Goal: Navigation & Orientation: Understand site structure

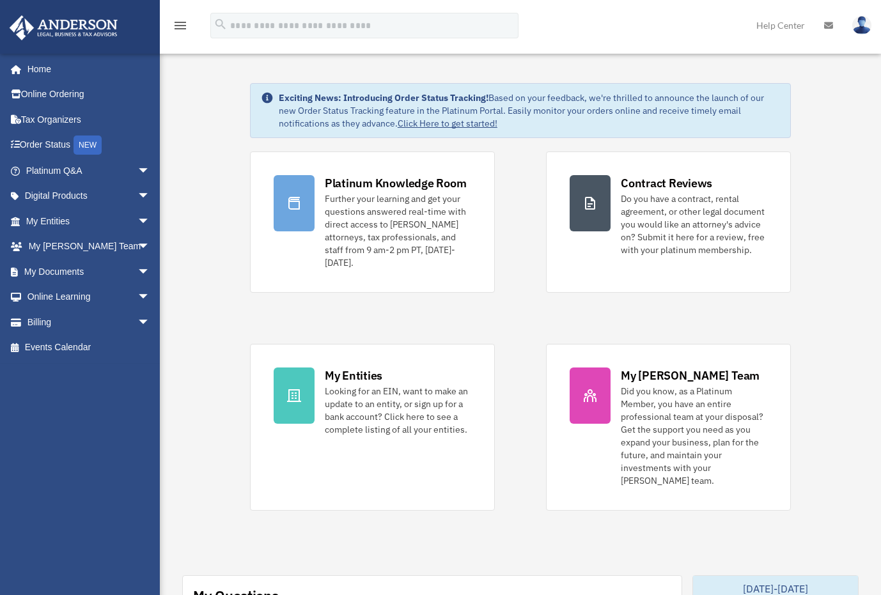
click at [137, 323] on span "arrow_drop_down" at bounding box center [150, 322] width 26 height 26
click at [137, 319] on span "arrow_drop_up" at bounding box center [150, 322] width 26 height 26
click at [137, 298] on span "arrow_drop_down" at bounding box center [150, 297] width 26 height 26
click at [137, 297] on span "arrow_drop_up" at bounding box center [150, 297] width 26 height 26
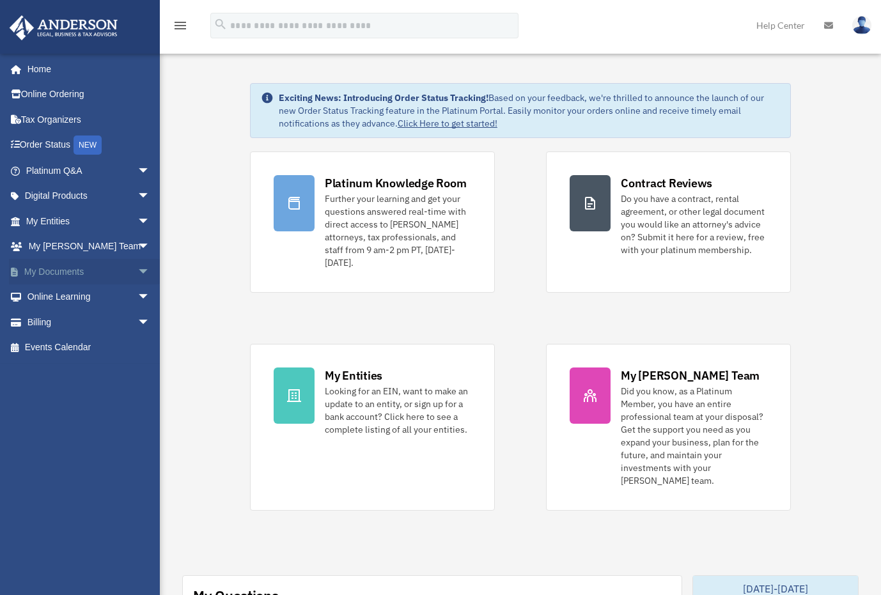
click at [137, 277] on span "arrow_drop_down" at bounding box center [150, 272] width 26 height 26
click at [137, 268] on span "arrow_drop_up" at bounding box center [150, 272] width 26 height 26
click at [139, 244] on span "arrow_drop_down" at bounding box center [150, 247] width 26 height 26
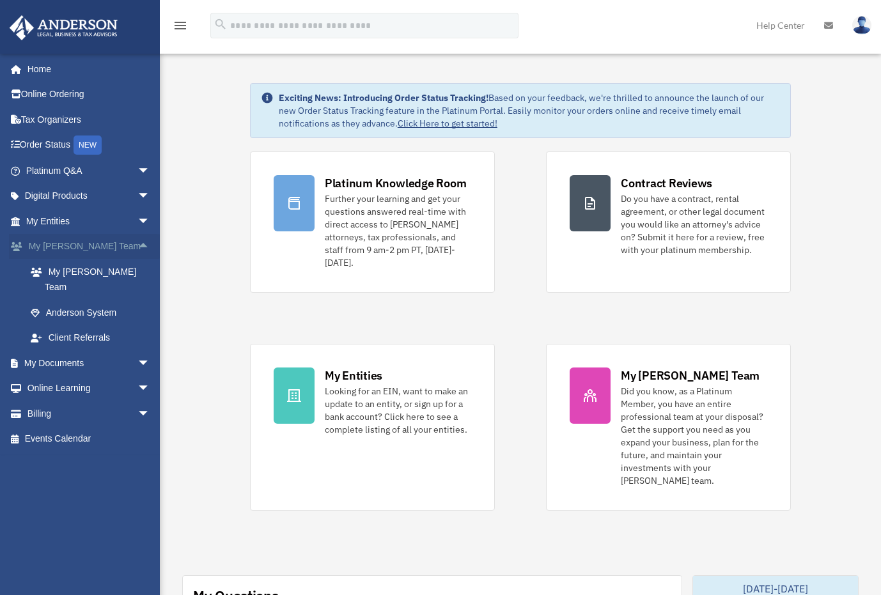
click at [137, 240] on span "arrow_drop_up" at bounding box center [150, 247] width 26 height 26
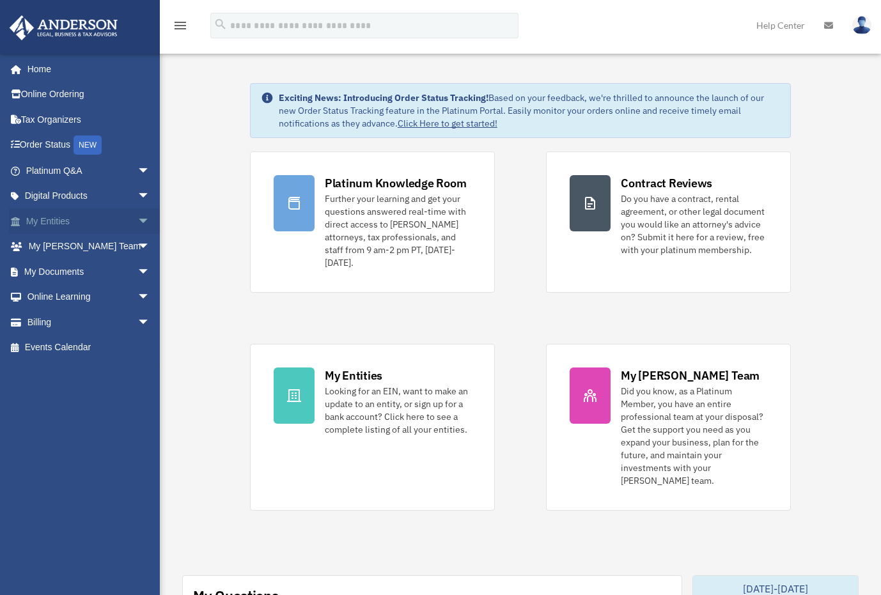
click at [137, 225] on span "arrow_drop_down" at bounding box center [150, 221] width 26 height 26
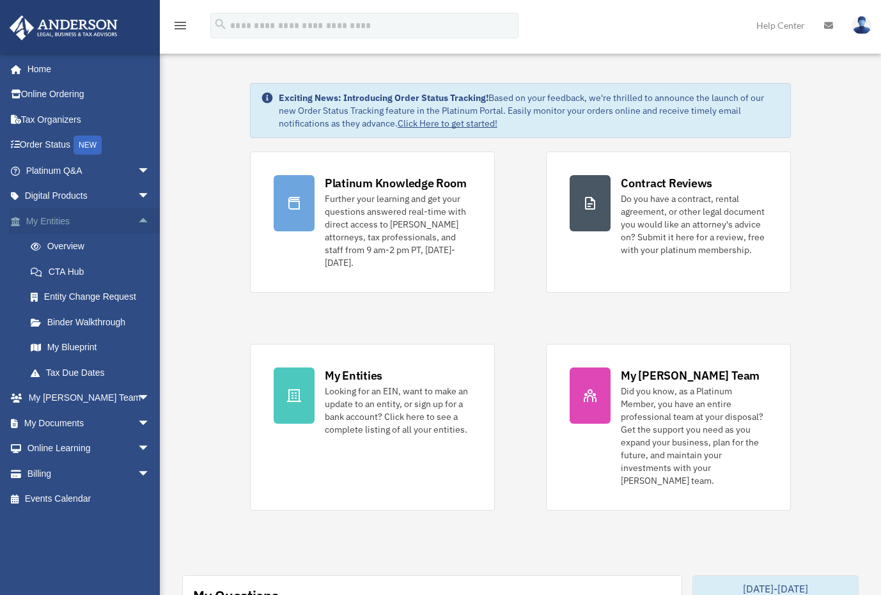
click at [137, 217] on span "arrow_drop_up" at bounding box center [150, 221] width 26 height 26
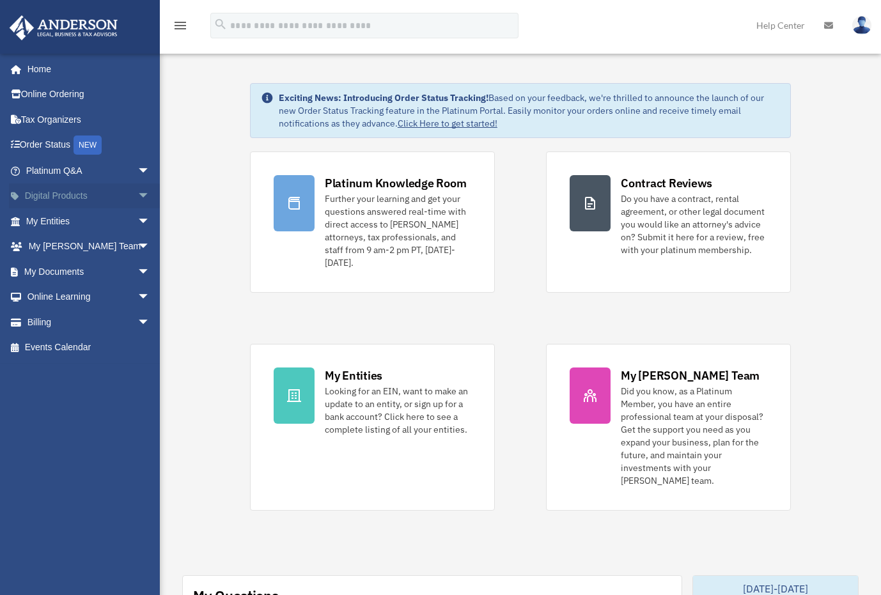
click at [137, 194] on span "arrow_drop_down" at bounding box center [150, 196] width 26 height 26
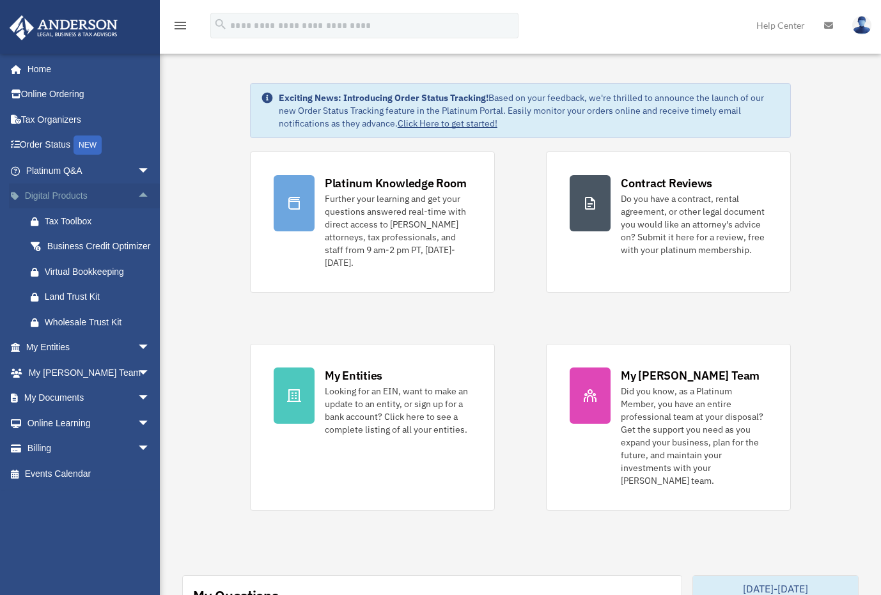
click at [137, 192] on span "arrow_drop_up" at bounding box center [150, 196] width 26 height 26
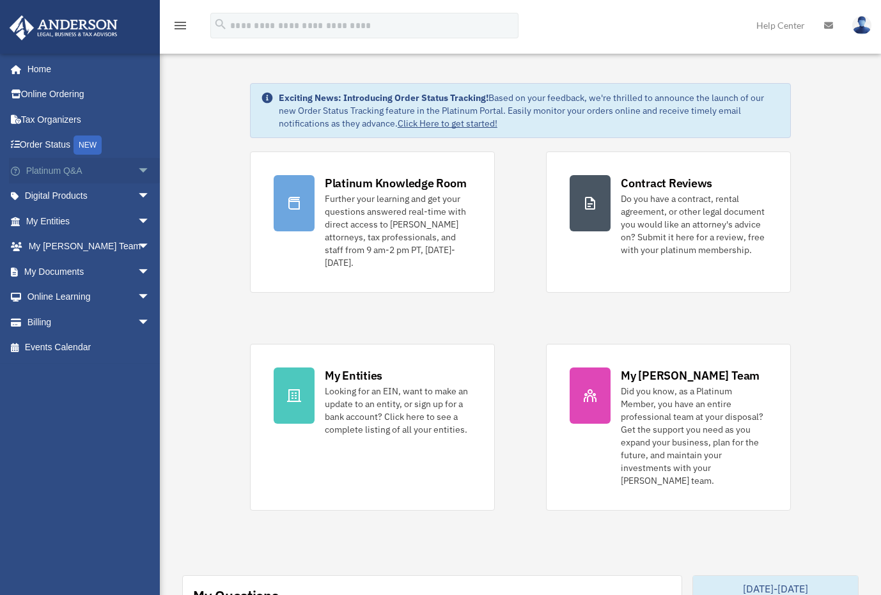
click at [137, 174] on span "arrow_drop_down" at bounding box center [150, 171] width 26 height 26
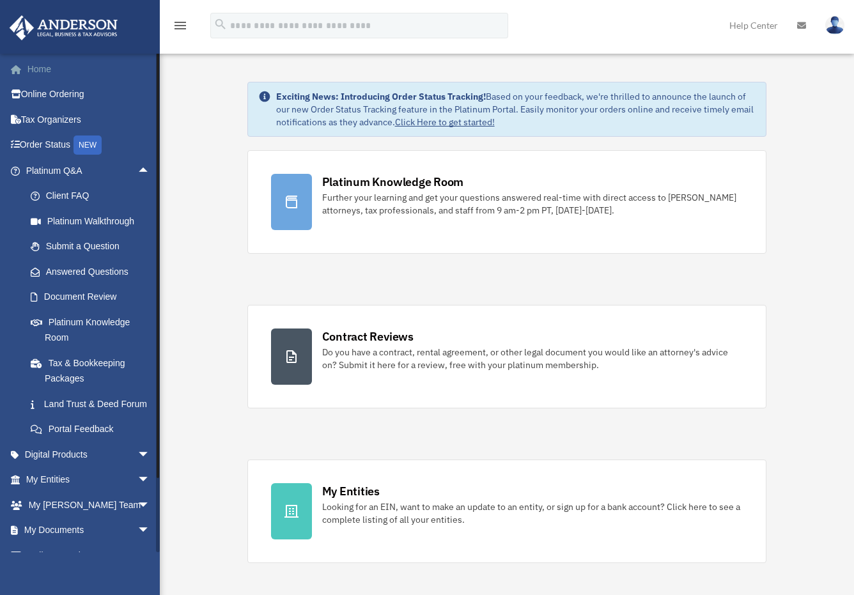
click at [50, 71] on link "Home" at bounding box center [89, 69] width 160 height 26
